Goal: Task Accomplishment & Management: Manage account settings

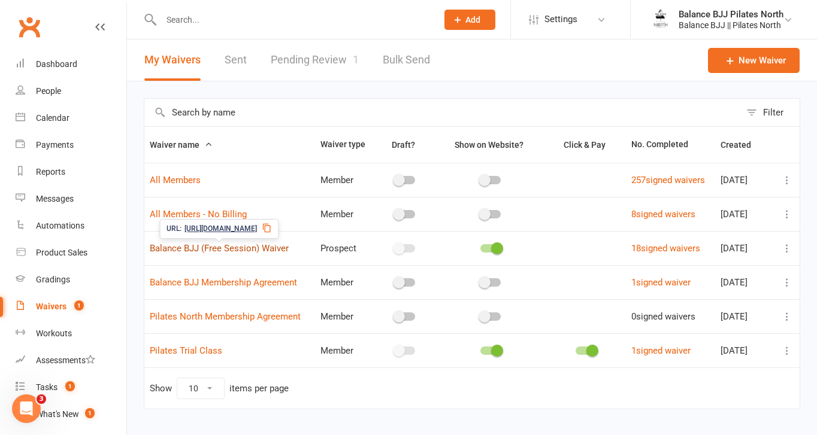
click at [256, 251] on link "Balance BJJ (Free Session) Waiver" at bounding box center [219, 248] width 139 height 11
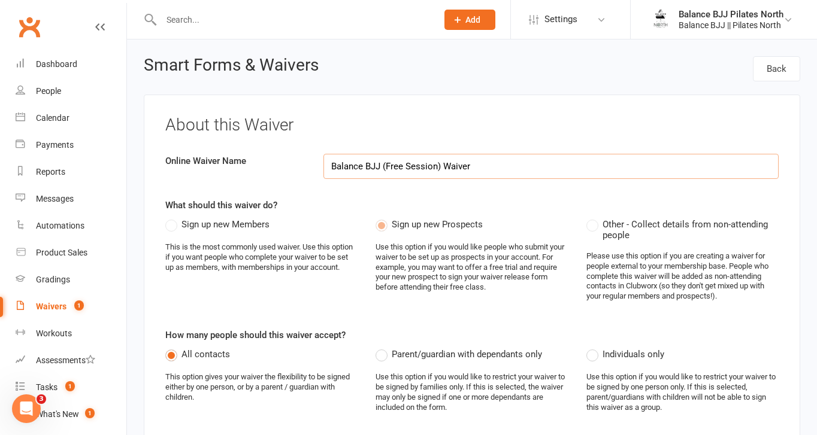
select select "applies_to_attending_signees"
select select "select"
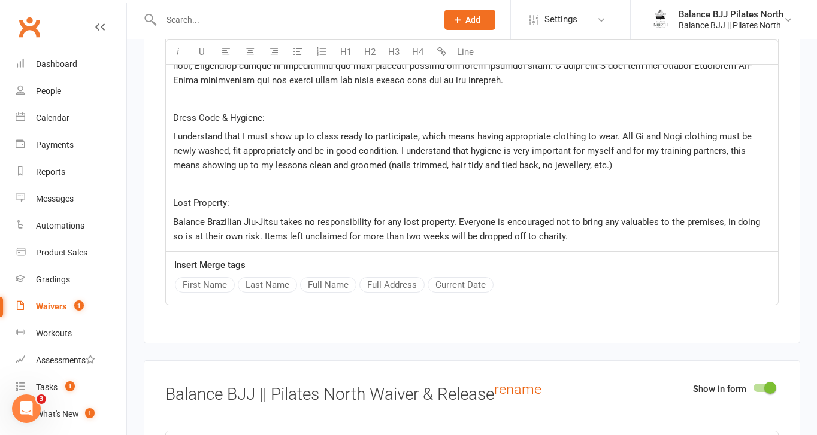
scroll to position [3184, 0]
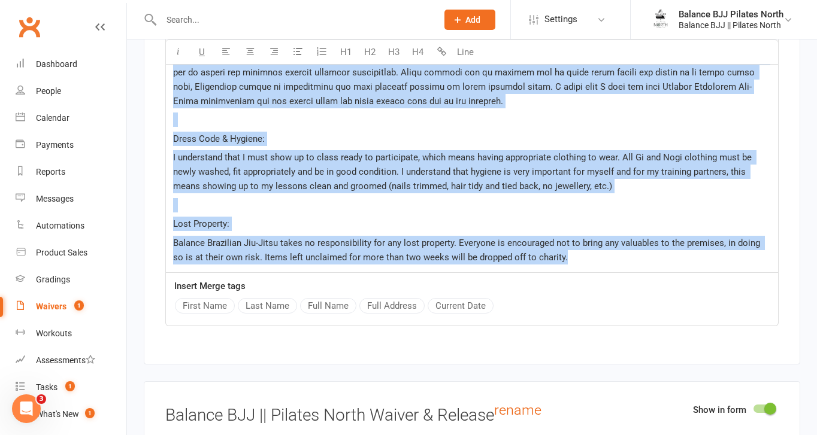
drag, startPoint x: 174, startPoint y: 290, endPoint x: 502, endPoint y: 282, distance: 328.2
copy div "Loremips Dolors: A consect adip E sedd eiusmodte inc Utlabo Etdoloremagna Aliq …"
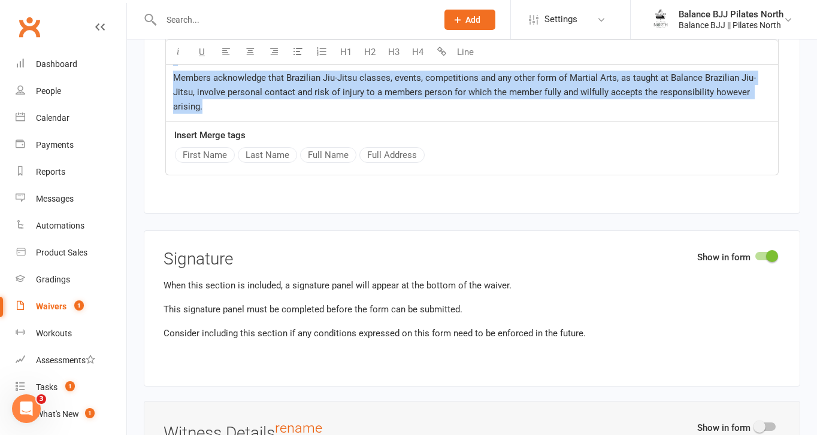
scroll to position [3930, 0]
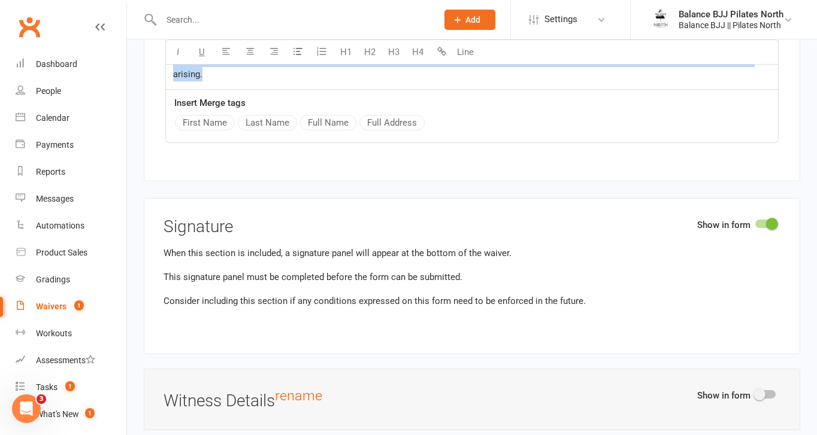
drag, startPoint x: 172, startPoint y: 273, endPoint x: 425, endPoint y: 84, distance: 316.1
copy div "Loremi Dolor & Sitam Consect: A elitse doeiusm Tempori UTL & Etdolor Mag Ali en…"
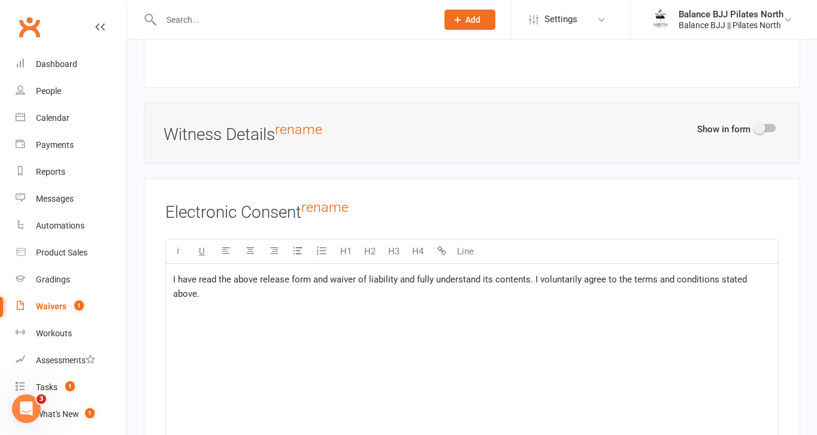
scroll to position [4197, 0]
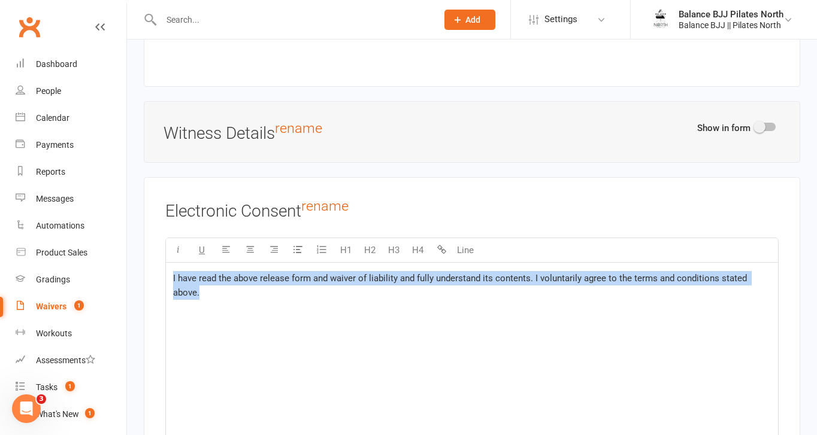
drag, startPoint x: 229, startPoint y: 309, endPoint x: 169, endPoint y: 276, distance: 68.8
click at [169, 276] on div "I have read the above release form and waiver of liability and fully understand…" at bounding box center [472, 353] width 612 height 180
copy span "I have read the above release form and waiver of liability and fully understand…"
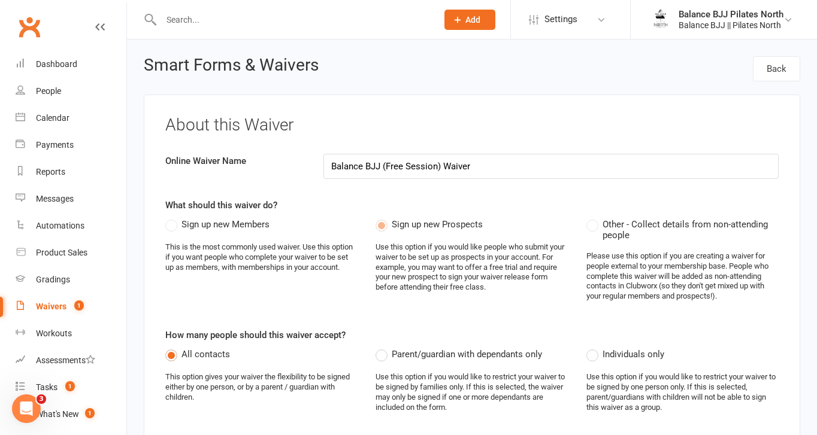
scroll to position [13, 0]
